Goal: Contribute content: Add original content to the website for others to see

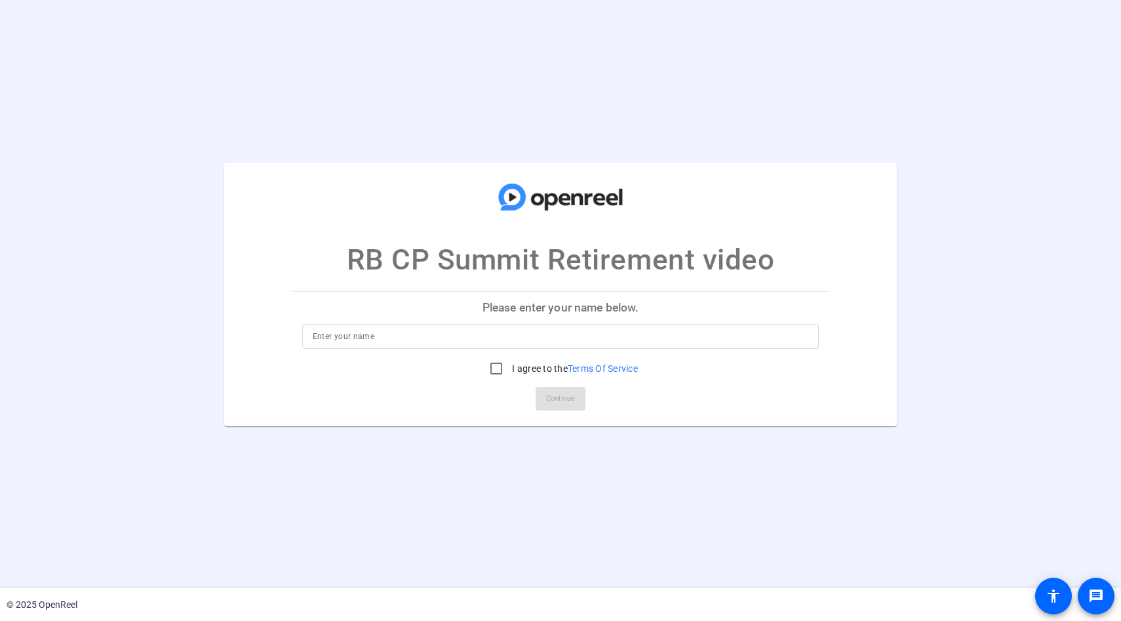
click at [436, 342] on input at bounding box center [561, 336] width 496 height 16
type input "Karen Wright"
click at [498, 370] on input "I agree to the Terms Of Service" at bounding box center [496, 368] width 26 height 26
checkbox input "true"
click at [555, 395] on span "Continue" at bounding box center [560, 399] width 29 height 20
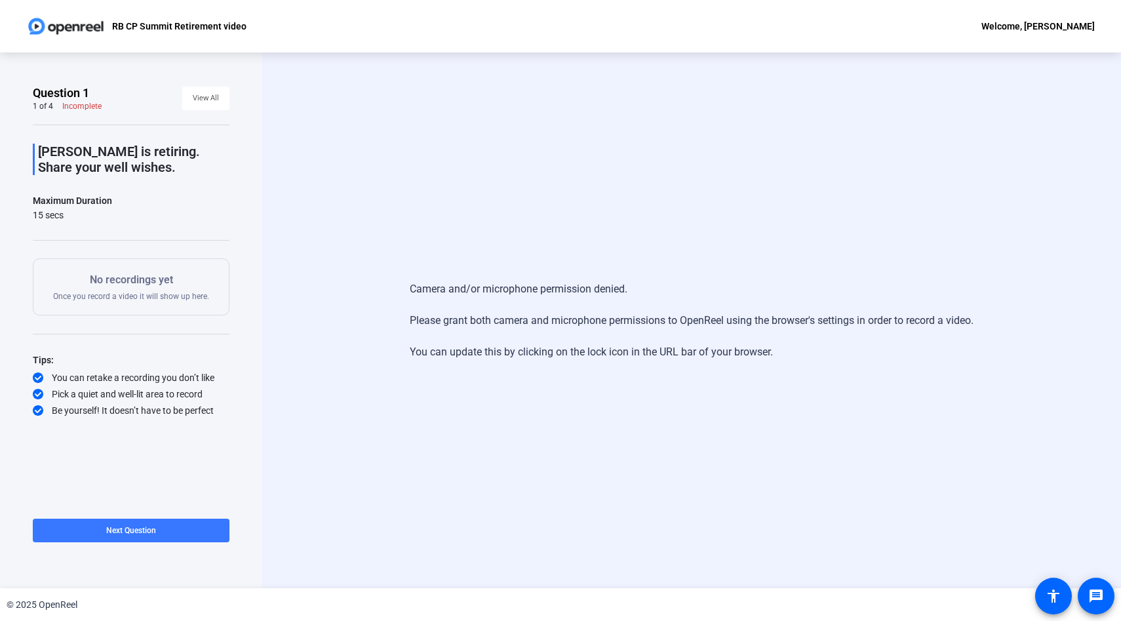
click at [157, 222] on div "Debbie Fried is retiring. Share your well wishes. Maximum Duration 15 secs Star…" at bounding box center [131, 271] width 197 height 292
click at [177, 528] on span at bounding box center [131, 530] width 197 height 31
click at [217, 527] on span at bounding box center [183, 530] width 91 height 31
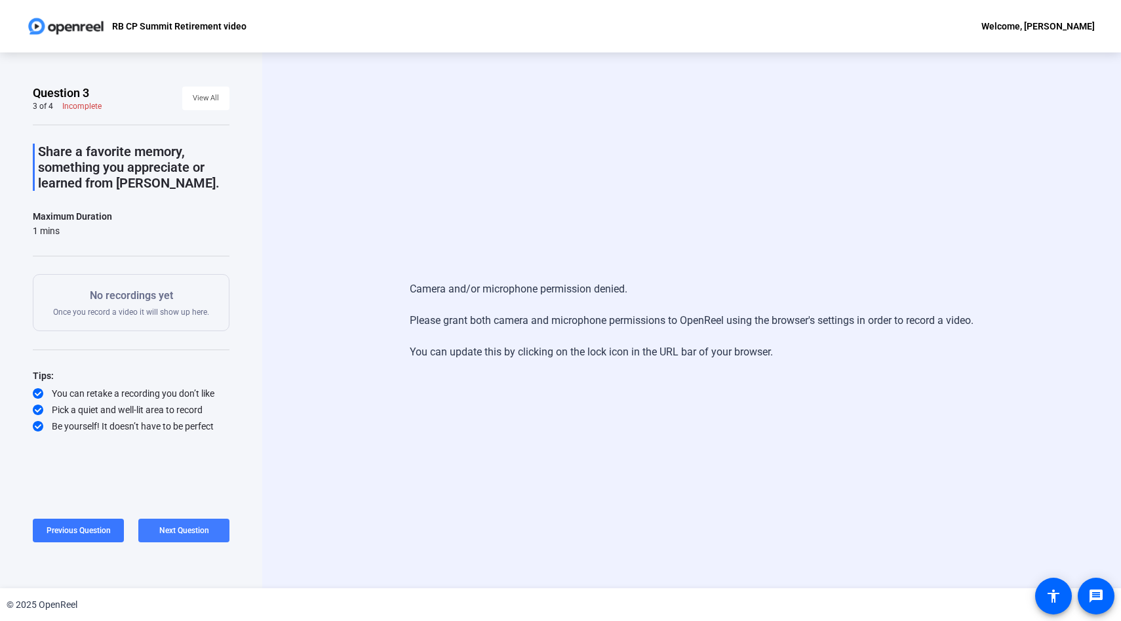
click at [208, 528] on span at bounding box center [183, 530] width 91 height 31
click at [76, 520] on span at bounding box center [131, 530] width 197 height 31
click at [76, 520] on span at bounding box center [78, 530] width 91 height 31
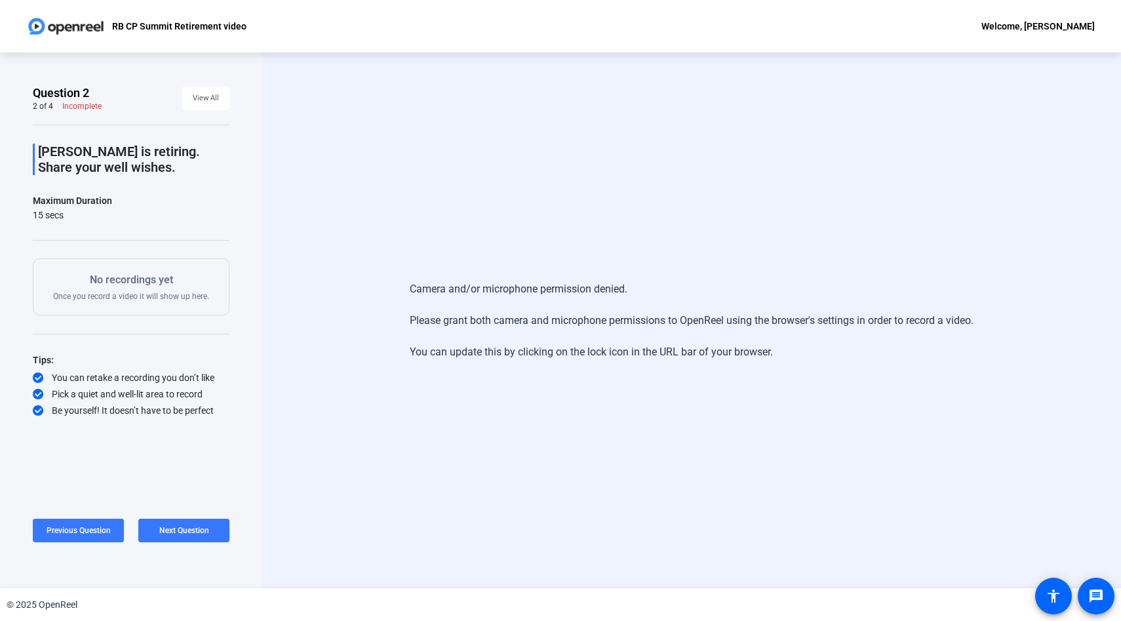
click at [197, 278] on p "No recordings yet" at bounding box center [131, 280] width 156 height 16
click at [365, 102] on div "Camera and/or microphone permission denied. Please grant both camera and microp…" at bounding box center [691, 320] width 859 height 536
click at [170, 279] on p "No recordings yet" at bounding box center [131, 280] width 156 height 16
click at [123, 158] on p "[PERSON_NAME] is retiring. Share your well wishes." at bounding box center [133, 159] width 191 height 31
click at [138, 385] on div "Tips: You can retake a recording you don’t like Pick a quiet and well-lit area …" at bounding box center [131, 384] width 197 height 65
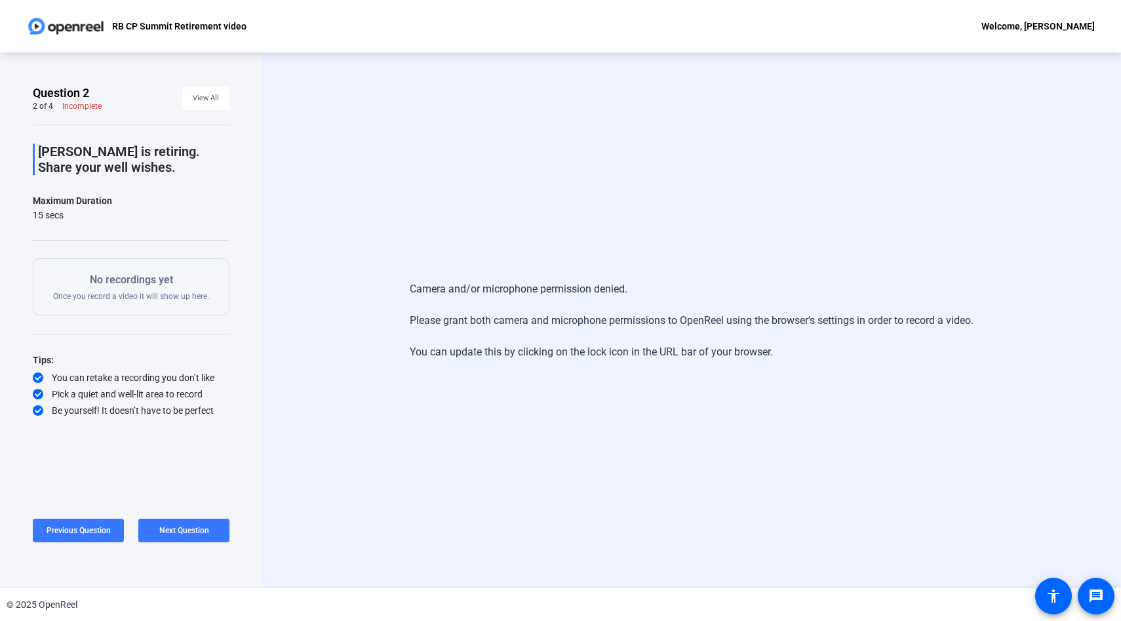
click at [73, 197] on div "Maximum Duration" at bounding box center [72, 201] width 79 height 16
click at [82, 165] on p "[PERSON_NAME] is retiring. Share your well wishes." at bounding box center [133, 159] width 191 height 31
click at [108, 299] on div "No recordings yet Once you record a video it will show up here." at bounding box center [131, 286] width 156 height 29
click at [197, 98] on span "View All" at bounding box center [206, 98] width 26 height 20
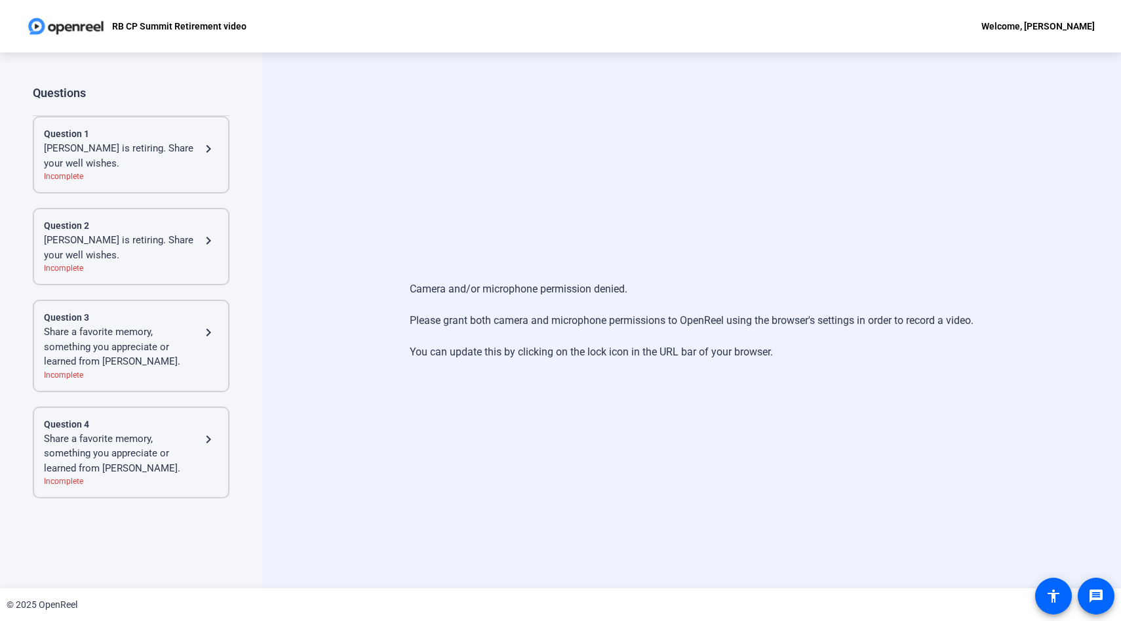
click at [210, 243] on mat-icon "navigate_next" at bounding box center [209, 241] width 16 height 16
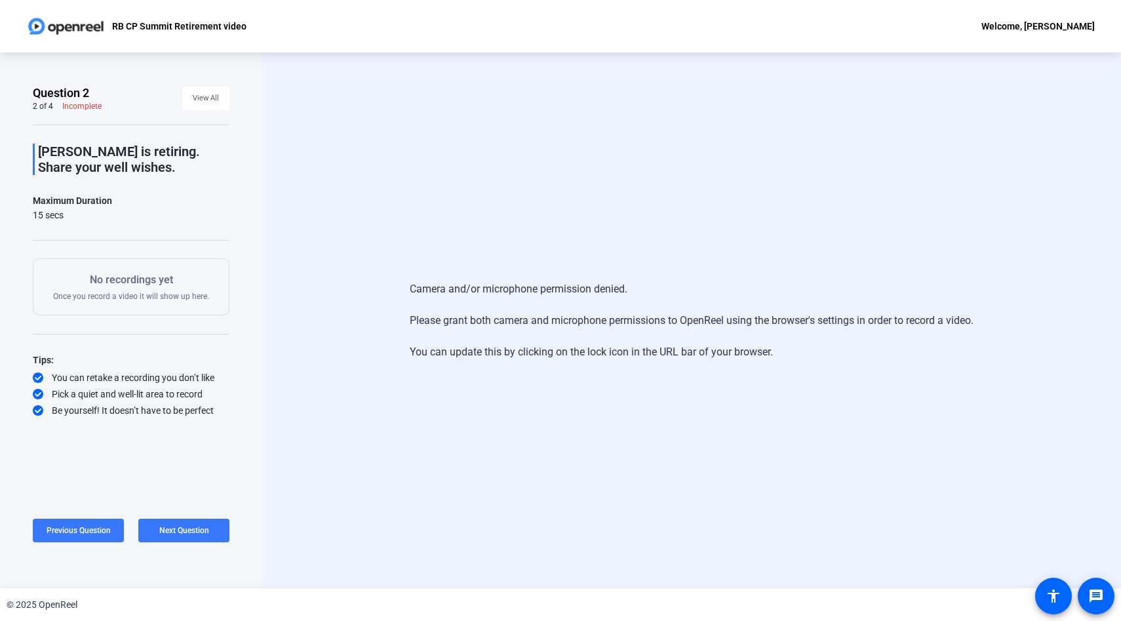
click at [79, 214] on div "15 secs" at bounding box center [72, 214] width 79 height 13
click at [96, 155] on p "[PERSON_NAME] is retiring. Share your well wishes." at bounding box center [133, 159] width 191 height 31
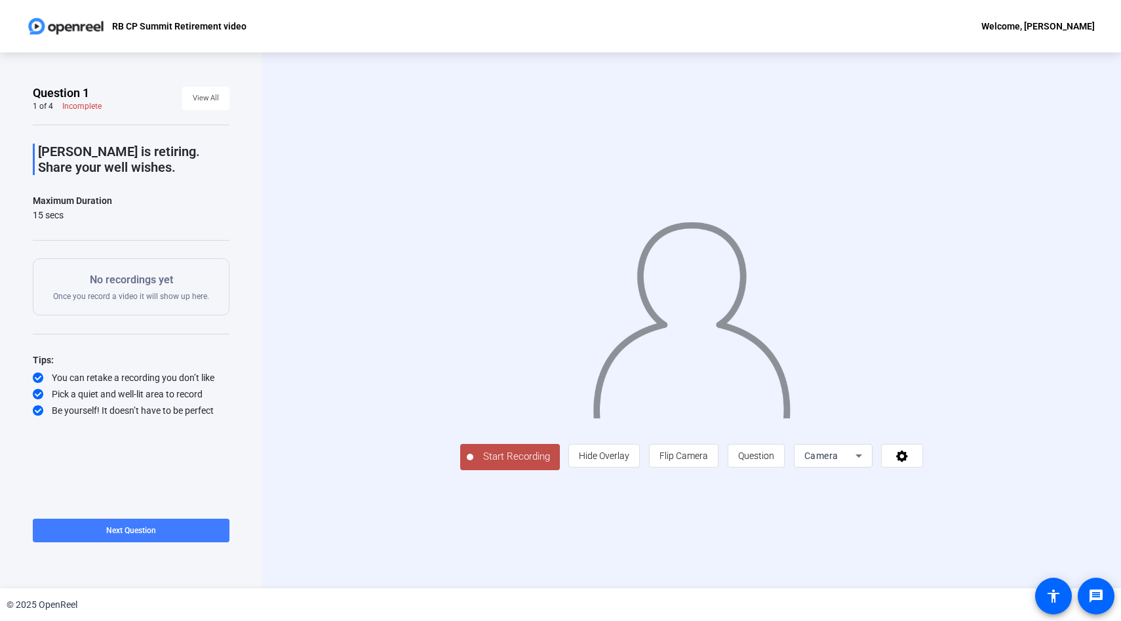
click at [151, 528] on span "Next Question" at bounding box center [131, 530] width 50 height 9
click at [629, 461] on span "Hide Overlay" at bounding box center [604, 455] width 50 height 10
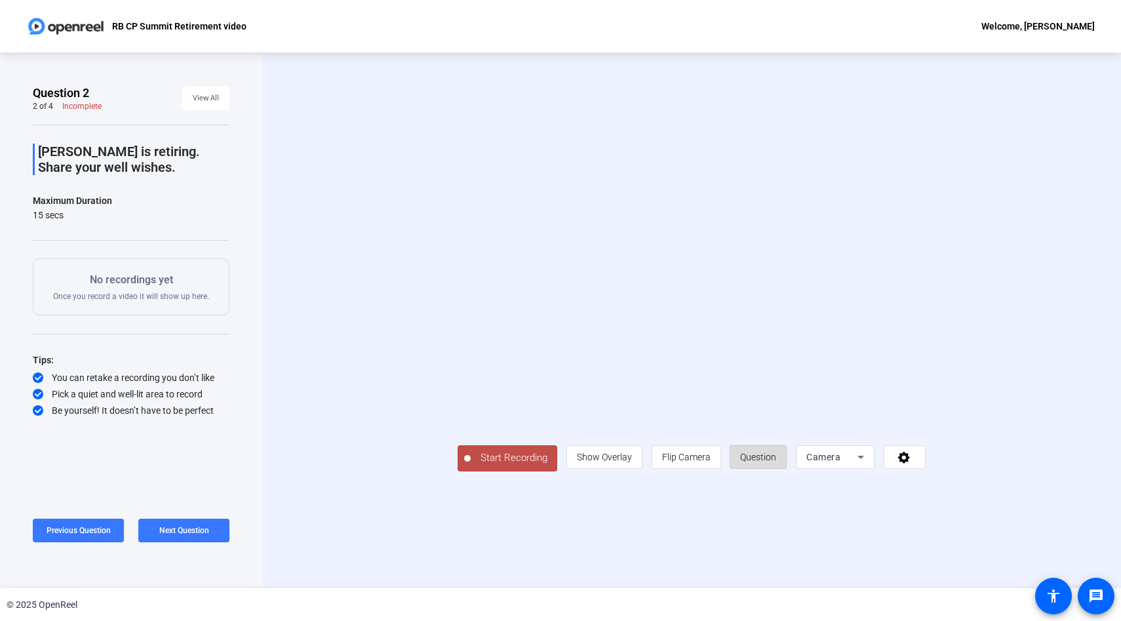
click at [776, 462] on span "Question" at bounding box center [758, 457] width 36 height 10
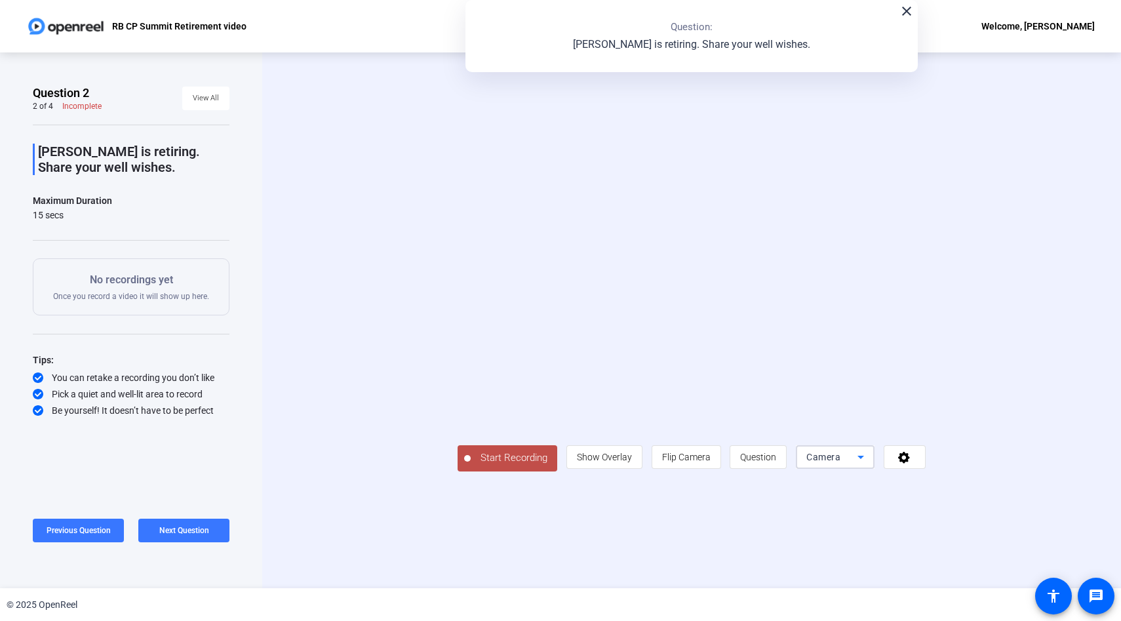
click at [869, 465] on icon at bounding box center [861, 457] width 16 height 16
click at [954, 465] on span "Screen" at bounding box center [943, 464] width 25 height 16
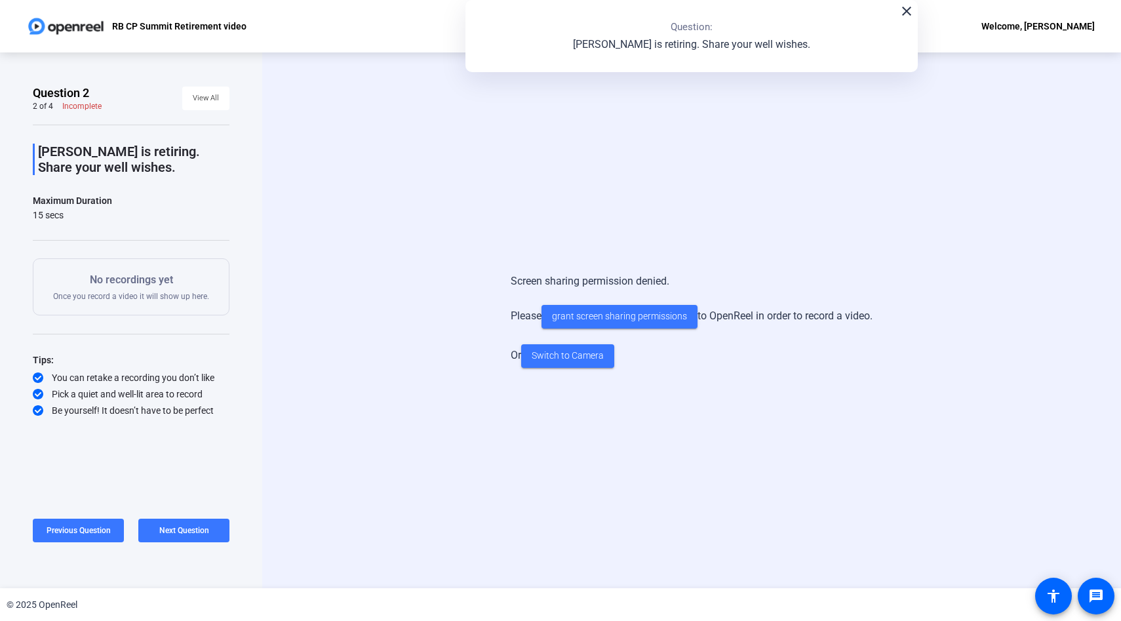
click at [422, 226] on div "Screen sharing permission denied. Please grant screen sharing permissions to Op…" at bounding box center [691, 320] width 859 height 536
click at [410, 305] on div "Screen sharing permission denied. Please grant screen sharing permissions to Op…" at bounding box center [691, 320] width 730 height 121
click at [547, 353] on span "Switch to Camera" at bounding box center [568, 356] width 72 height 14
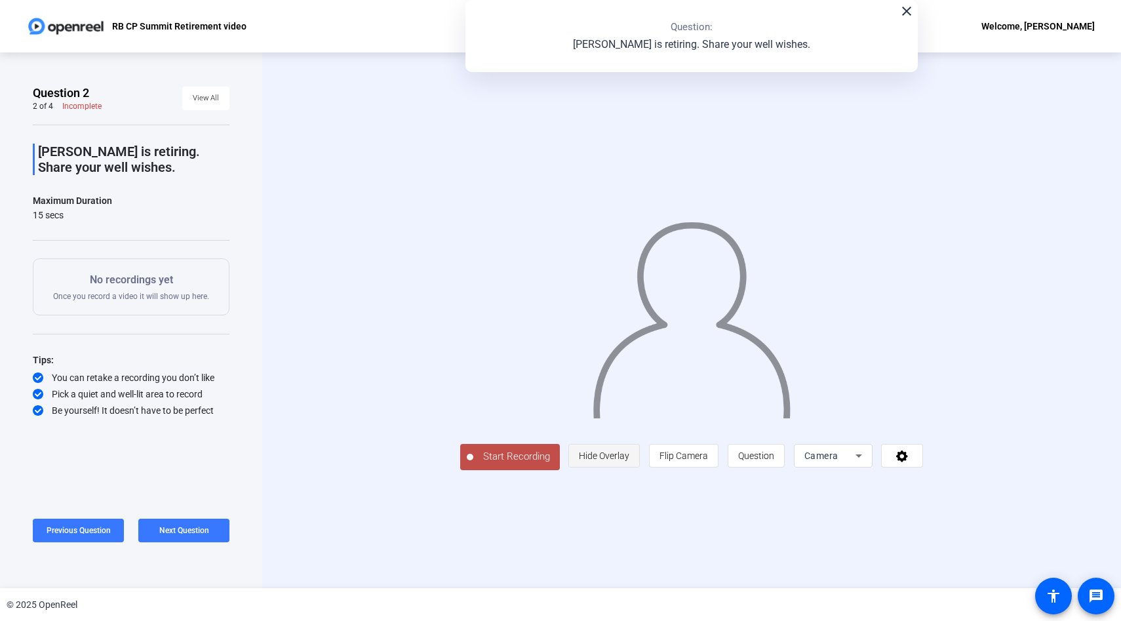
click at [629, 461] on span "Hide Overlay" at bounding box center [604, 455] width 50 height 10
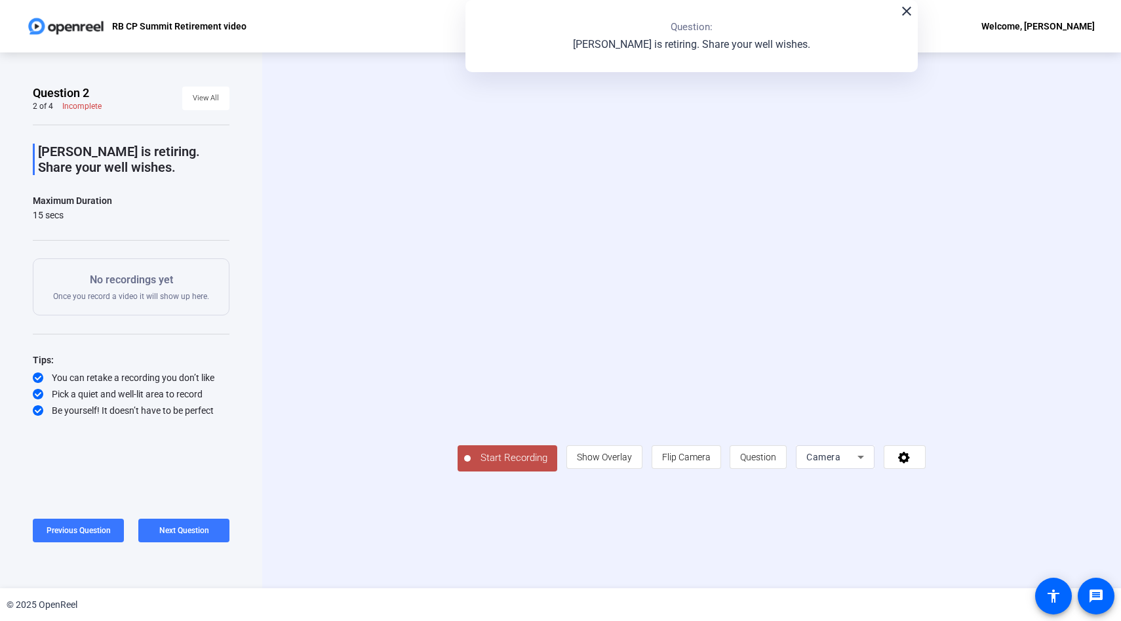
click at [869, 465] on icon at bounding box center [861, 457] width 16 height 16
click at [890, 557] on div at bounding box center [560, 310] width 1121 height 621
click at [632, 462] on span "Show Overlay" at bounding box center [604, 457] width 55 height 10
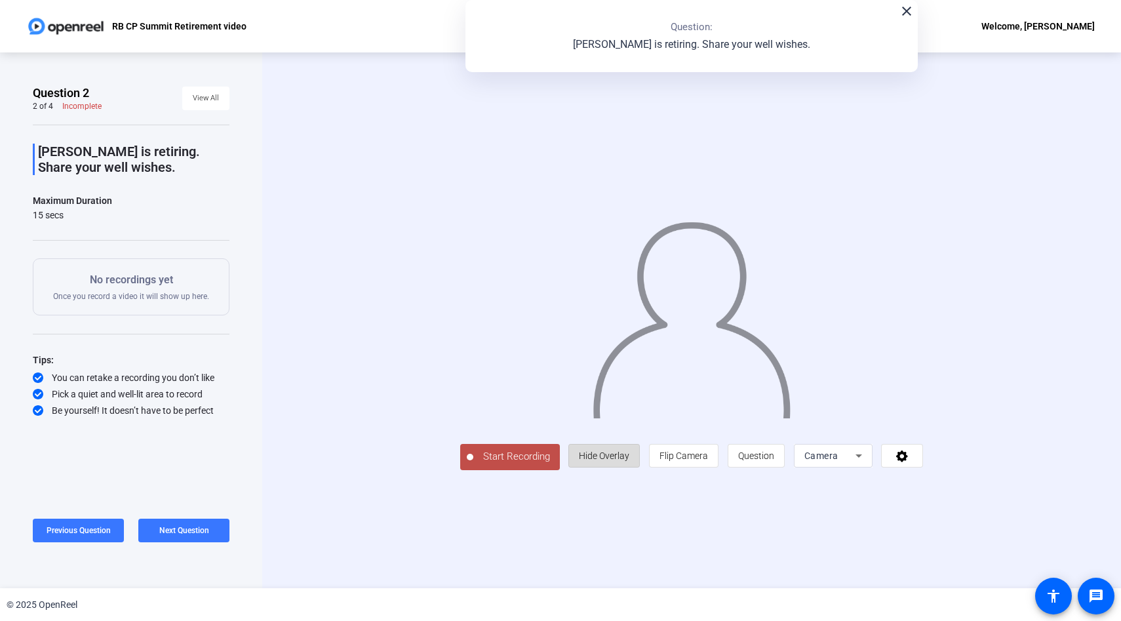
click at [629, 461] on span "Hide Overlay" at bounding box center [604, 455] width 50 height 10
